Goal: Task Accomplishment & Management: Manage account settings

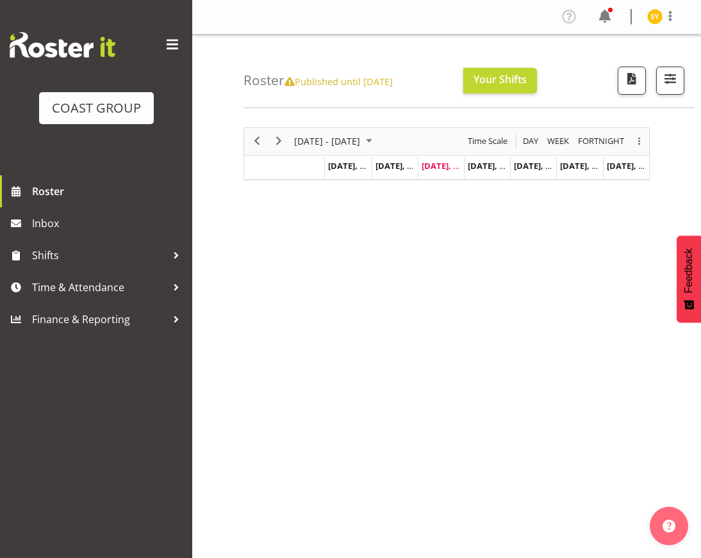
click at [172, 42] on span at bounding box center [172, 45] width 20 height 20
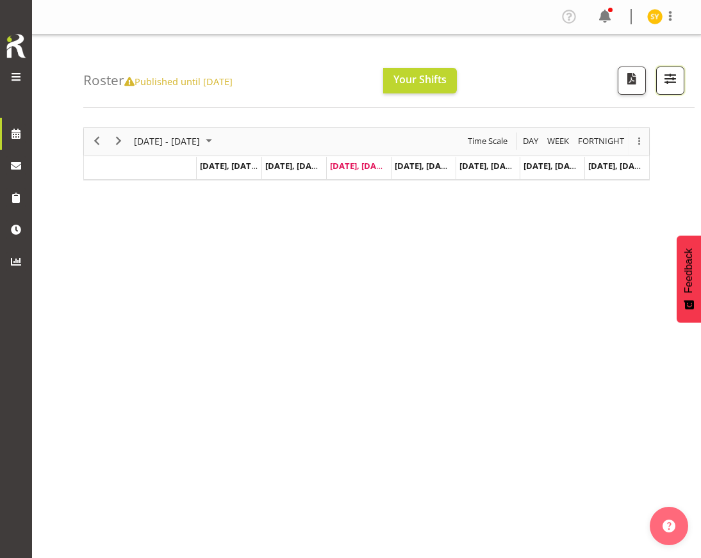
click at [674, 81] on span "button" at bounding box center [670, 78] width 17 height 17
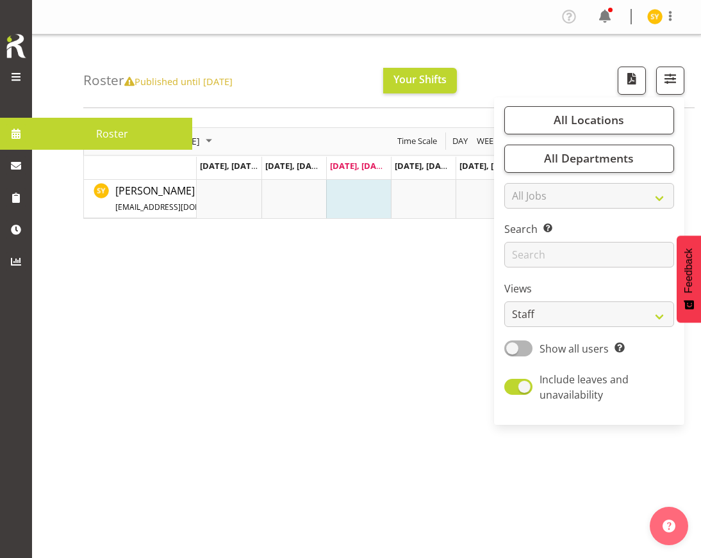
click at [17, 75] on span at bounding box center [15, 76] width 15 height 15
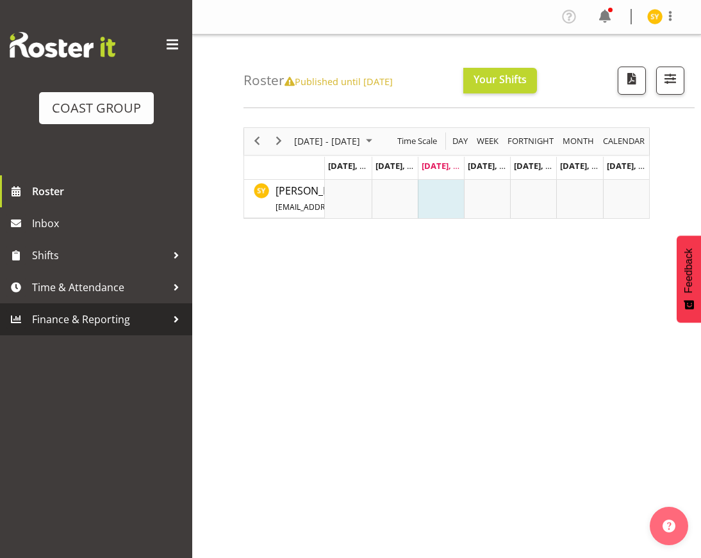
click at [180, 322] on div at bounding box center [176, 319] width 19 height 19
click at [157, 325] on span "Finance & Reporting" at bounding box center [99, 319] width 134 height 19
click at [129, 324] on span "Finance & Reporting" at bounding box center [99, 319] width 134 height 19
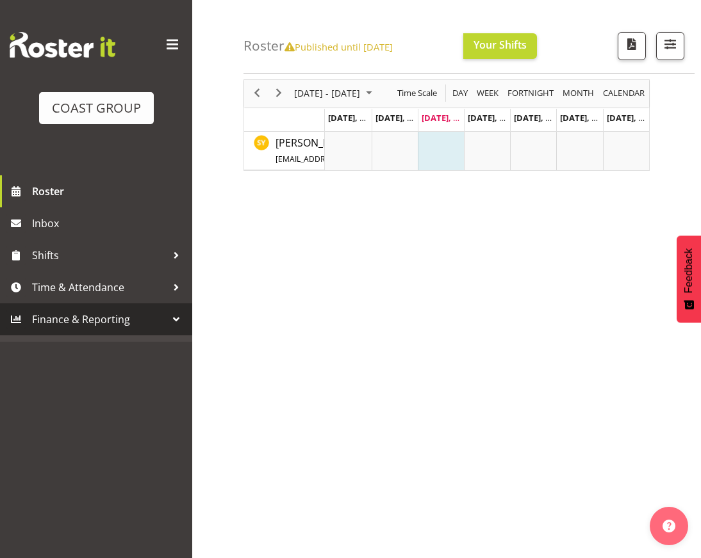
scroll to position [72, 0]
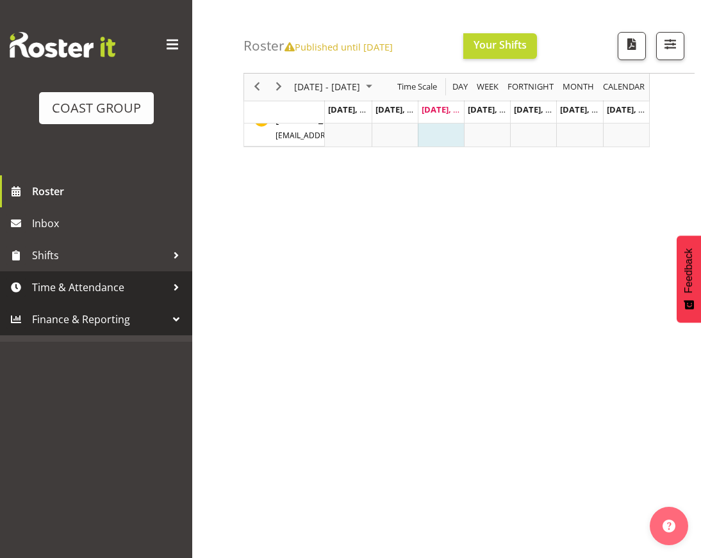
click at [63, 293] on span "Time & Attendance" at bounding box center [99, 287] width 134 height 19
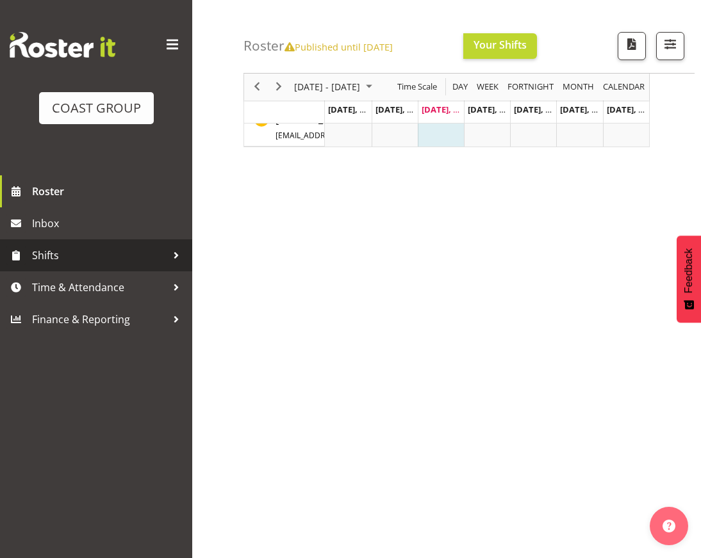
click at [47, 258] on span "Shifts" at bounding box center [99, 255] width 134 height 19
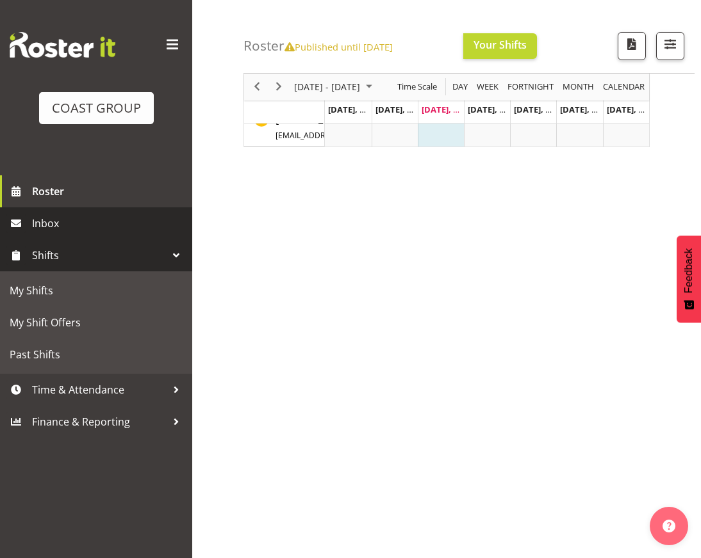
click at [53, 225] on span "Inbox" at bounding box center [109, 223] width 154 height 19
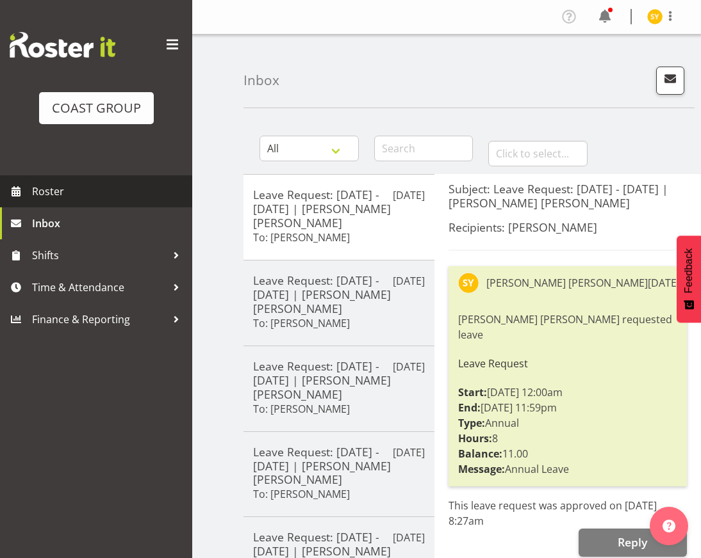
click at [54, 199] on span "Roster" at bounding box center [109, 191] width 154 height 19
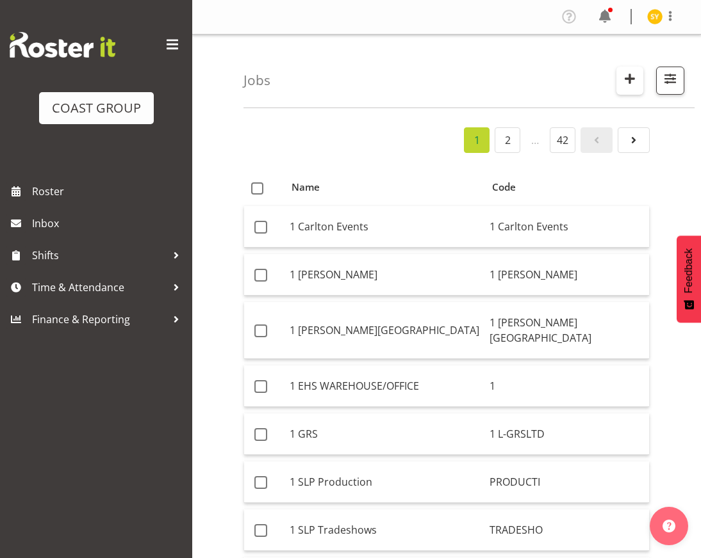
click at [623, 74] on span "button" at bounding box center [629, 78] width 17 height 17
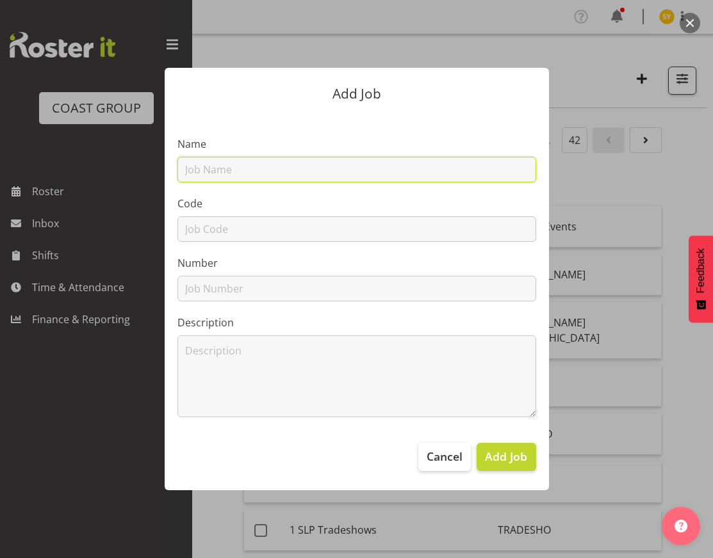
click at [207, 178] on input "text" at bounding box center [356, 170] width 359 height 26
paste input "1251006C"
type input "1251006C"
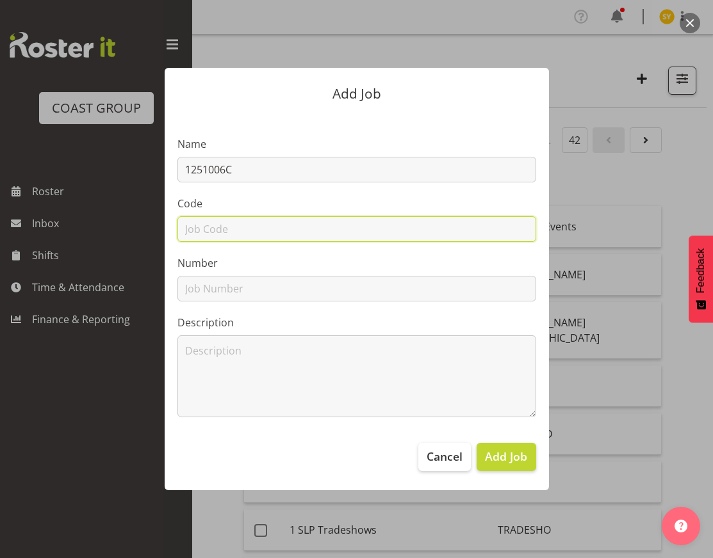
click at [208, 234] on input "text" at bounding box center [356, 229] width 359 height 26
paste input "1251006C"
type input "1251006C"
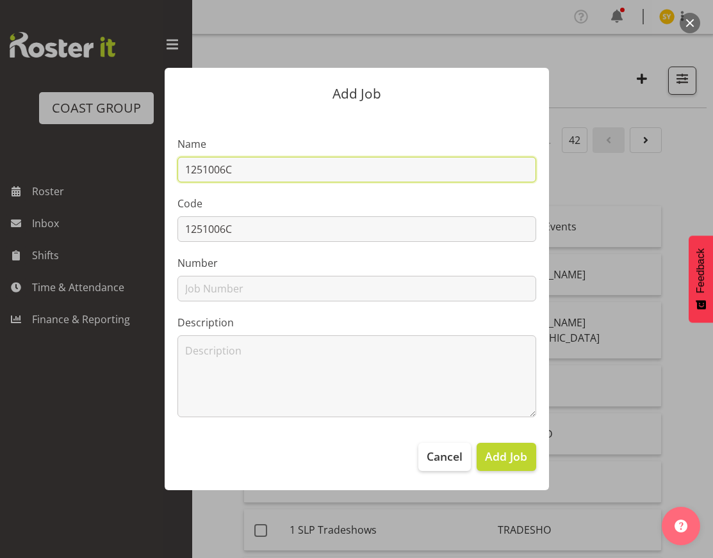
click at [293, 167] on input "1251006C" at bounding box center [356, 170] width 359 height 26
paste input "Concrete 2025 - Golden Bay"
drag, startPoint x: 413, startPoint y: 175, endPoint x: 111, endPoint y: 164, distance: 301.9
click at [111, 164] on div "Add Job Name 1251006C - Concrete 2025 - Golden Bay Code 1251006C Number Descrip…" at bounding box center [356, 279] width 615 height 486
type input "1251006C - Concrete 2025 - Golden Bay"
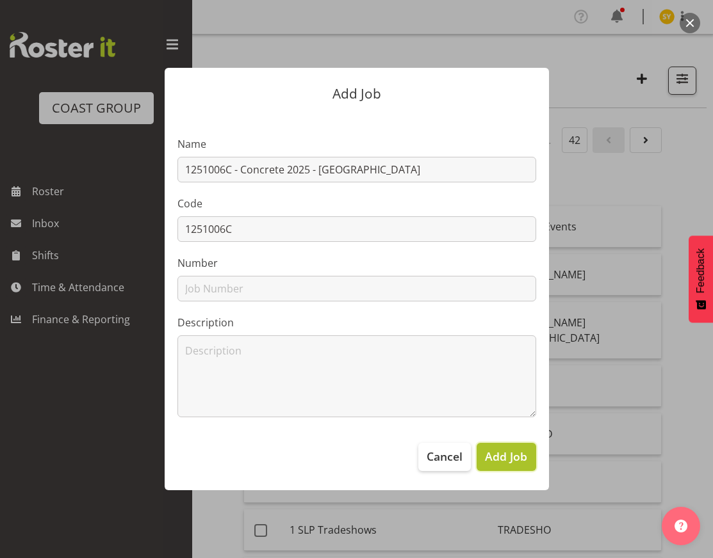
click at [501, 462] on span "Add Job" at bounding box center [506, 456] width 42 height 17
